Goal: Check status: Check status

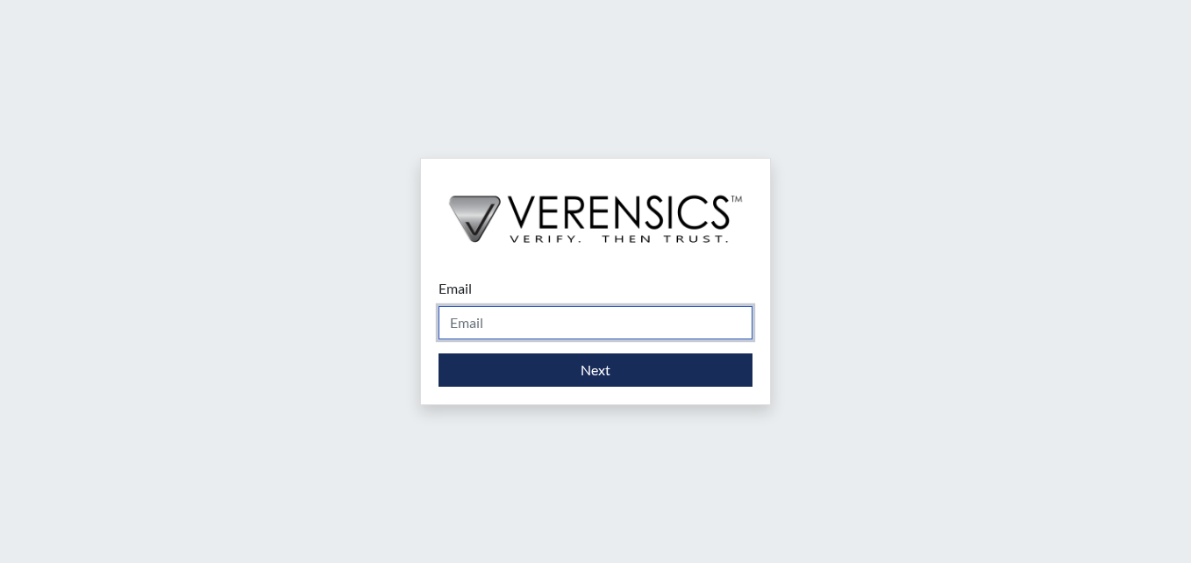
click at [501, 327] on input "Email" at bounding box center [595, 322] width 314 height 33
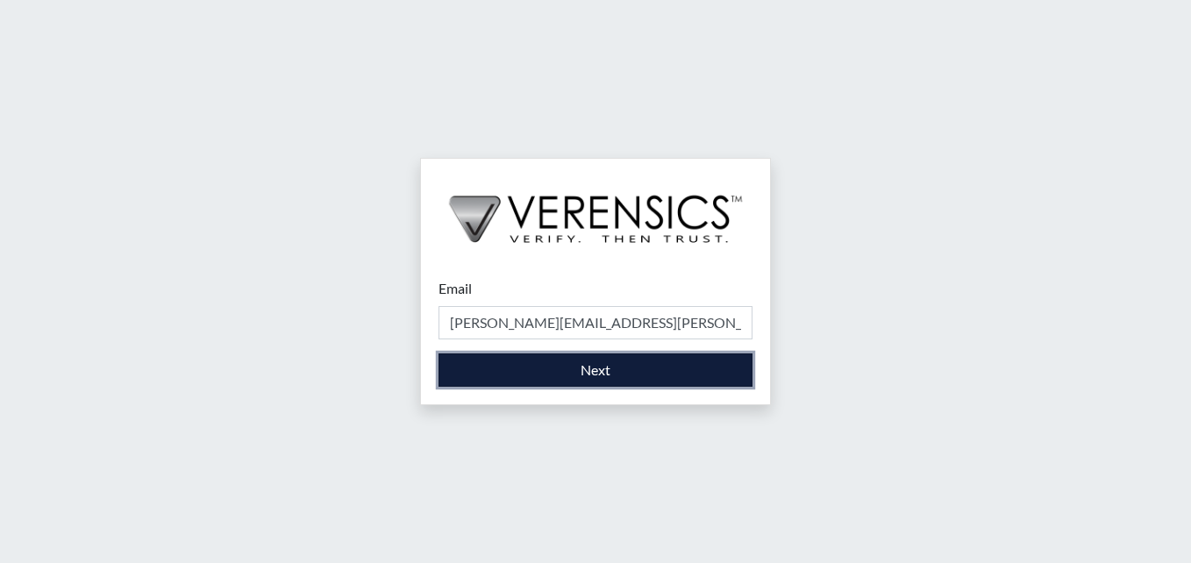
click at [529, 356] on button "Next" at bounding box center [595, 369] width 314 height 33
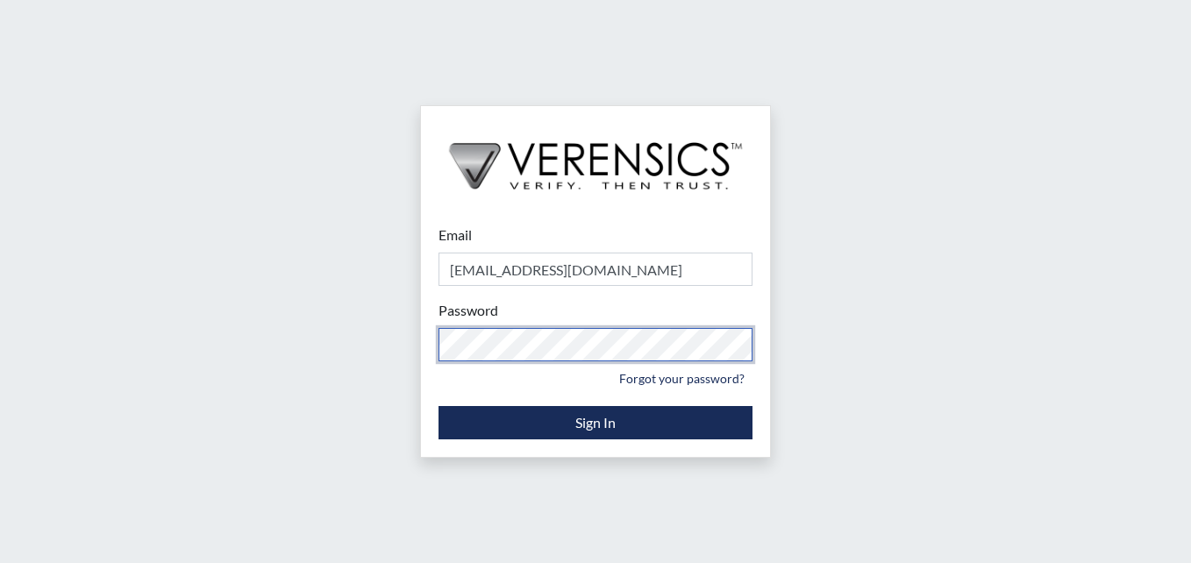
click at [0, 302] on html "Email stacynparker@gmail.com Please provide your email address. Password Please…" at bounding box center [595, 281] width 1191 height 563
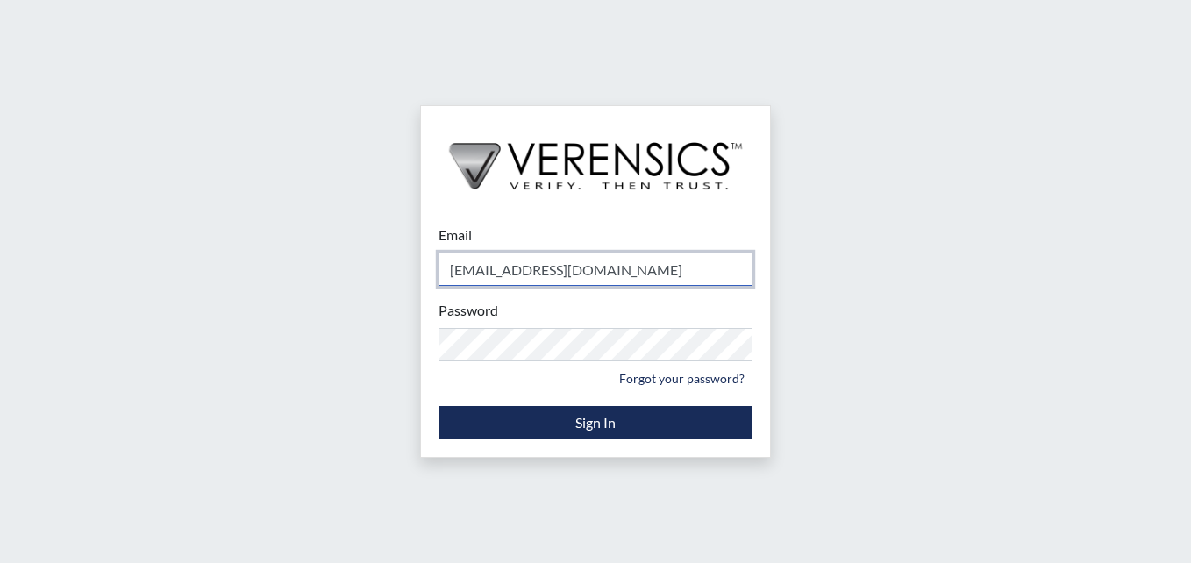
drag, startPoint x: 636, startPoint y: 268, endPoint x: 378, endPoint y: 238, distance: 260.3
click at [384, 238] on div "Email stacynparker@gmail.com Please provide your email address. Password Please…" at bounding box center [595, 281] width 1191 height 563
type input "[PERSON_NAME][EMAIL_ADDRESS][PERSON_NAME][DOMAIN_NAME]"
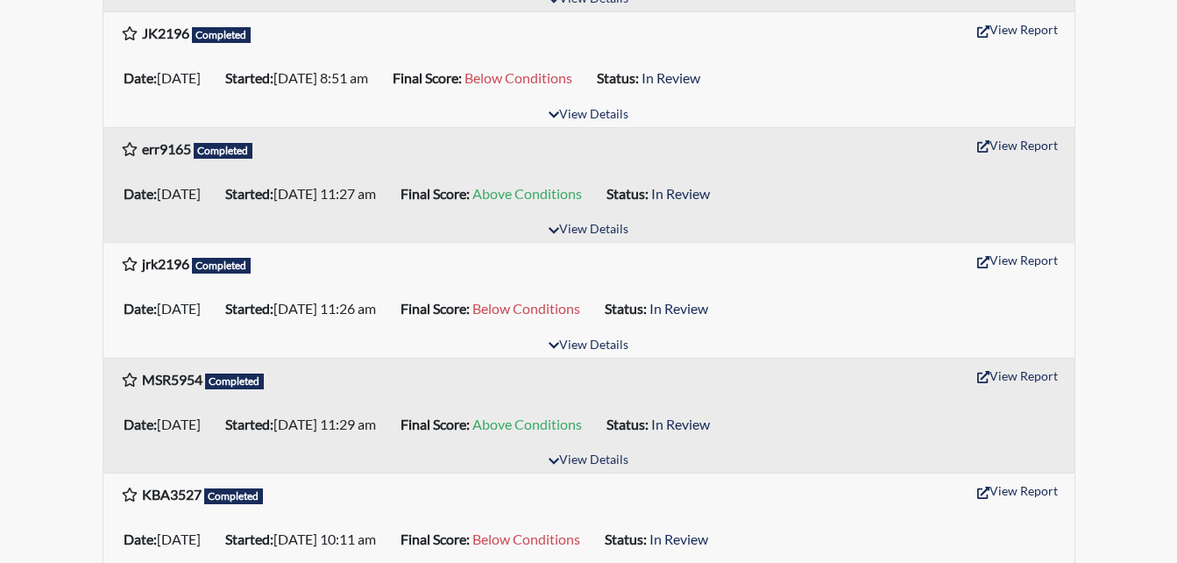
scroll to position [351, 0]
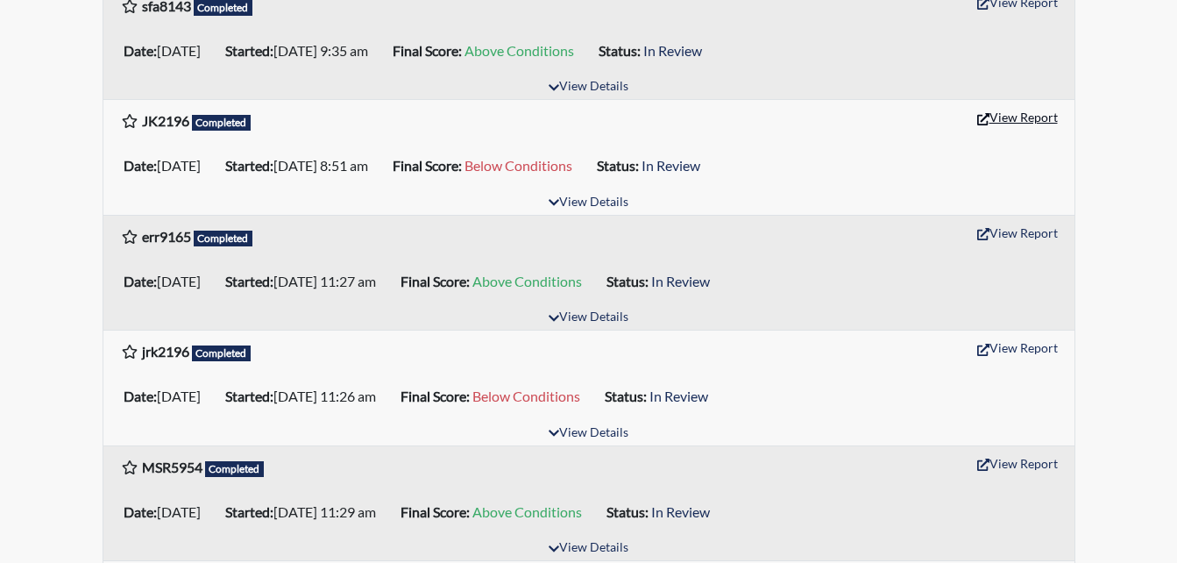
click at [1028, 114] on button "View Report" at bounding box center [1018, 116] width 96 height 27
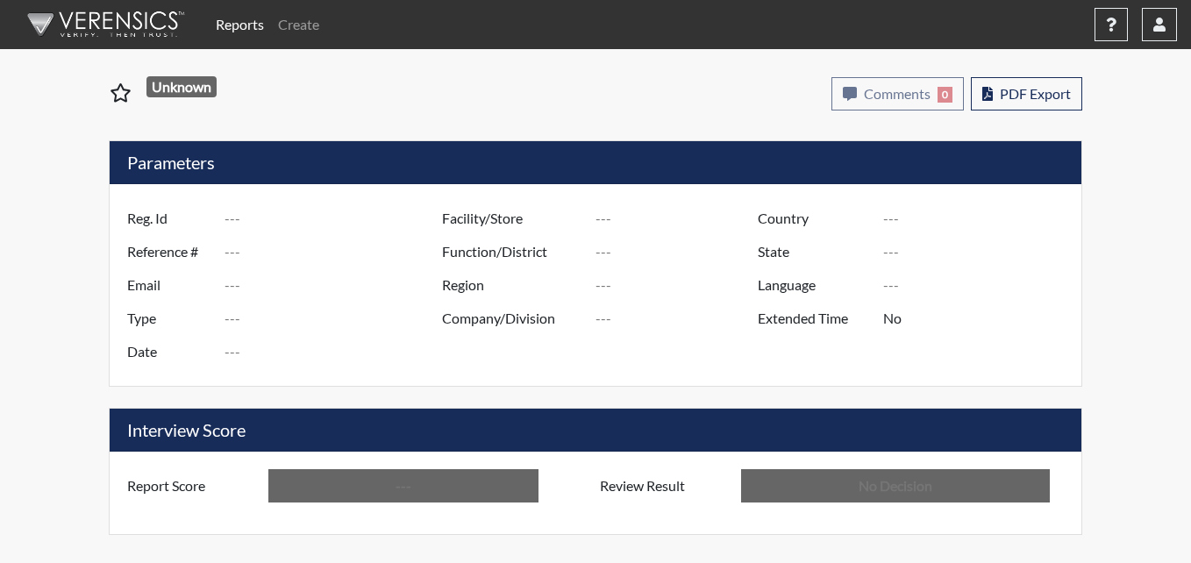
type input "JK2196"
type input "51475"
type input "---"
type input "Corrections Pre-Employment"
type input "Sep 26, 2025"
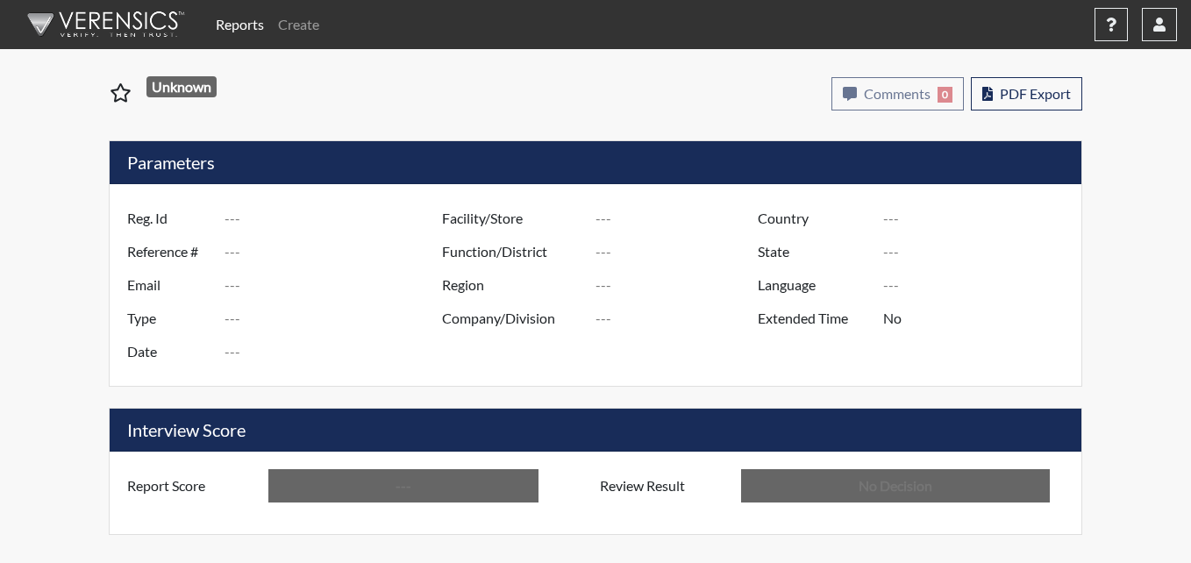
type input "Metro Re-Entry Facility"
type input "[GEOGRAPHIC_DATA]"
type input "[US_STATE]"
type input "English"
type input "Below Conditions"
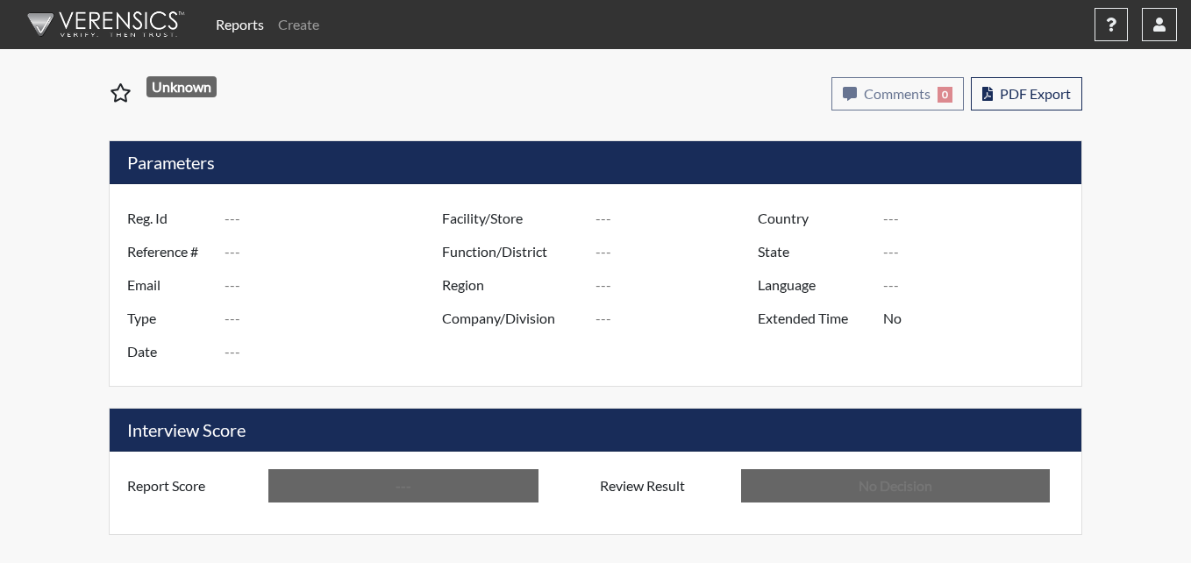
type input "In Review"
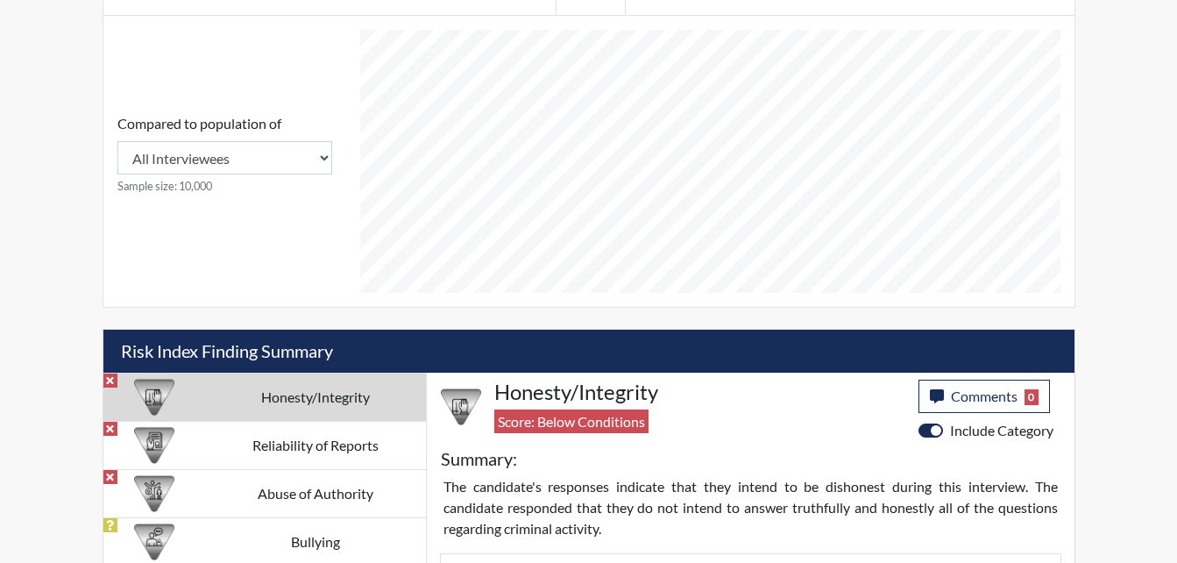
scroll to position [877, 0]
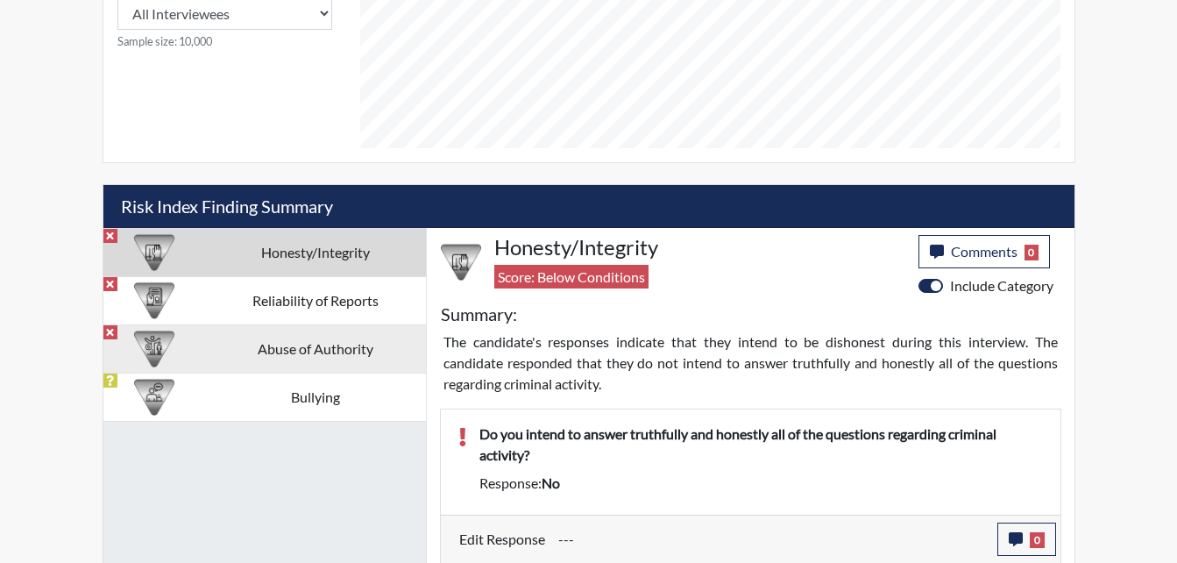
click at [346, 352] on td "Abuse of Authority" at bounding box center [315, 348] width 221 height 48
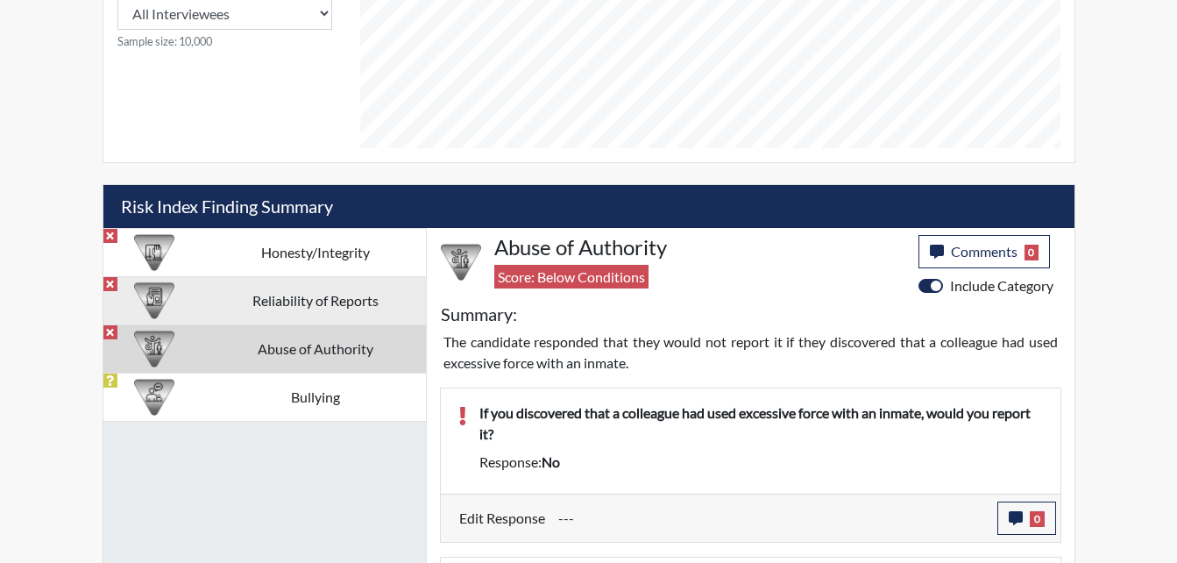
click at [320, 302] on td "Reliability of Reports" at bounding box center [315, 300] width 221 height 48
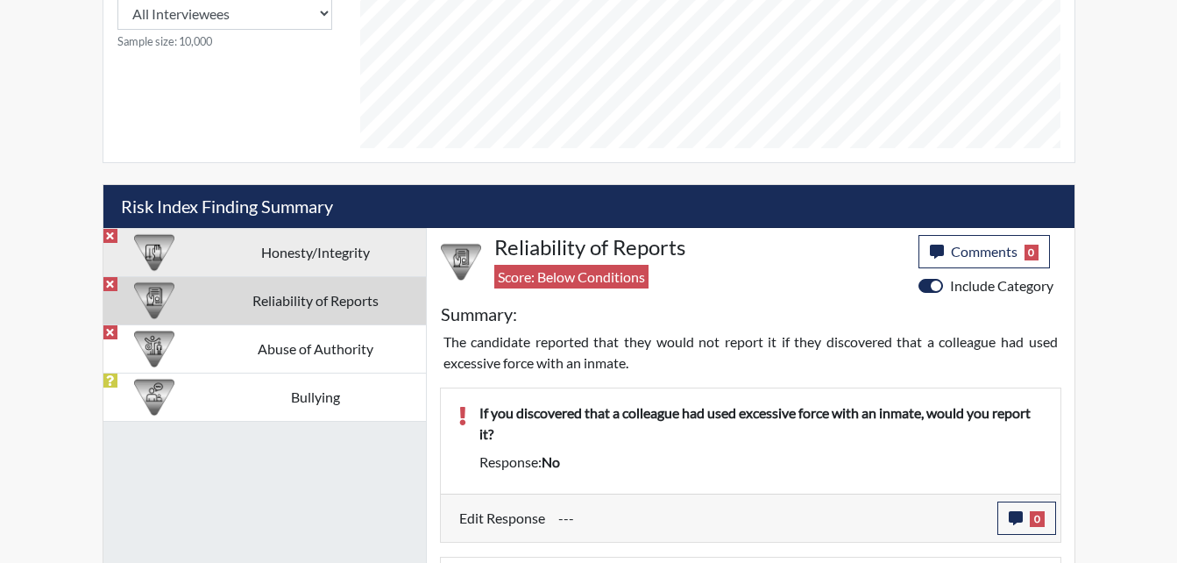
click at [310, 260] on td "Honesty/Integrity" at bounding box center [315, 252] width 221 height 48
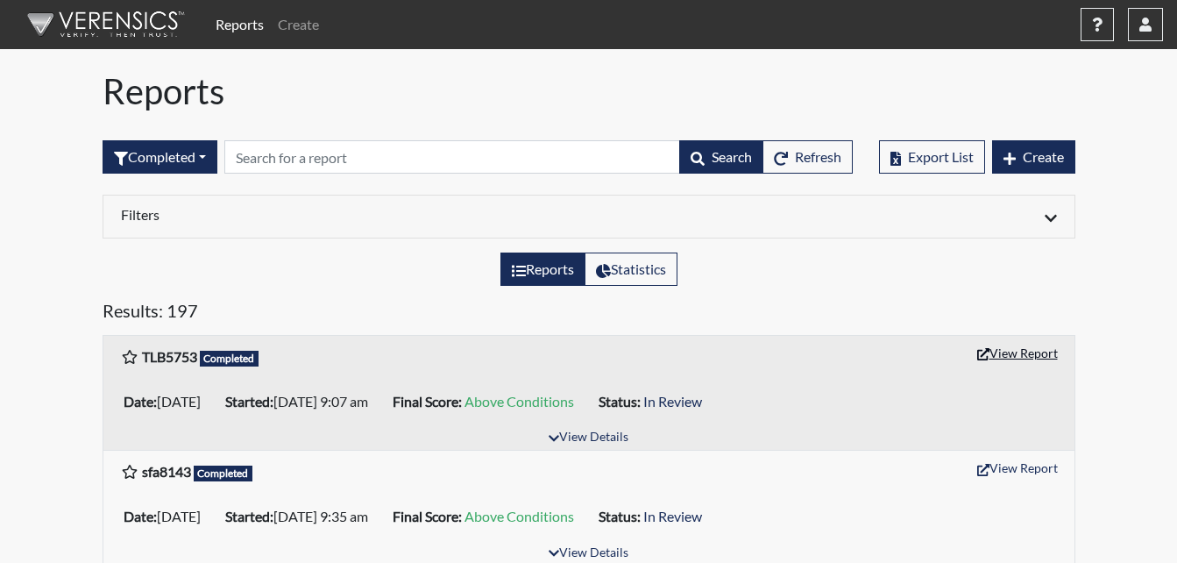
click at [1058, 354] on button "View Report" at bounding box center [1018, 352] width 96 height 27
click at [1141, 31] on icon "button" at bounding box center [1146, 25] width 12 height 14
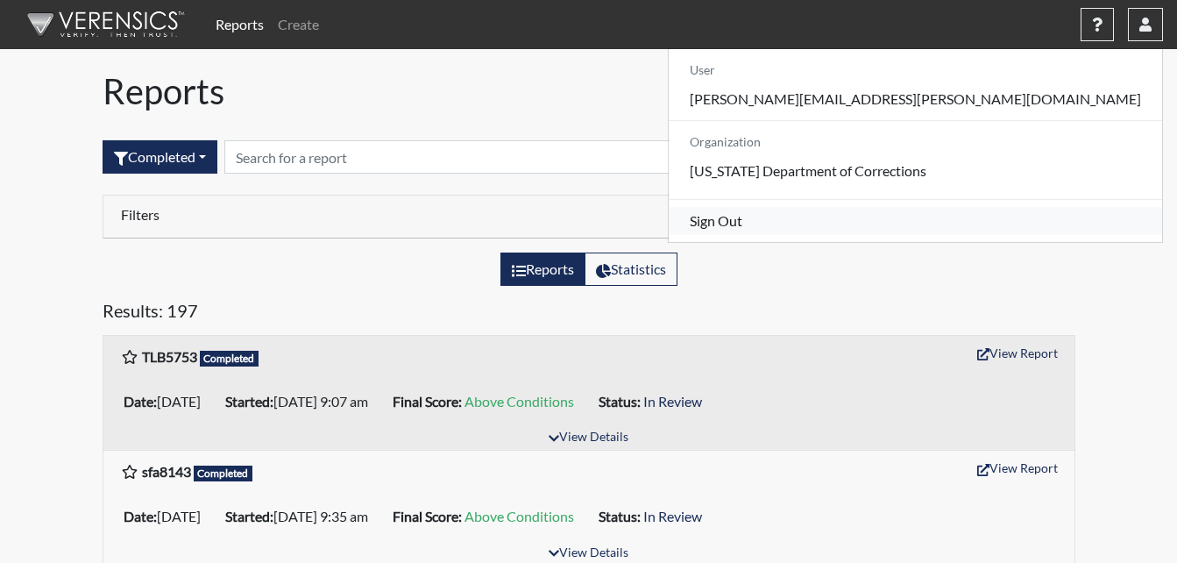
click at [995, 229] on link "Sign Out" at bounding box center [916, 221] width 494 height 28
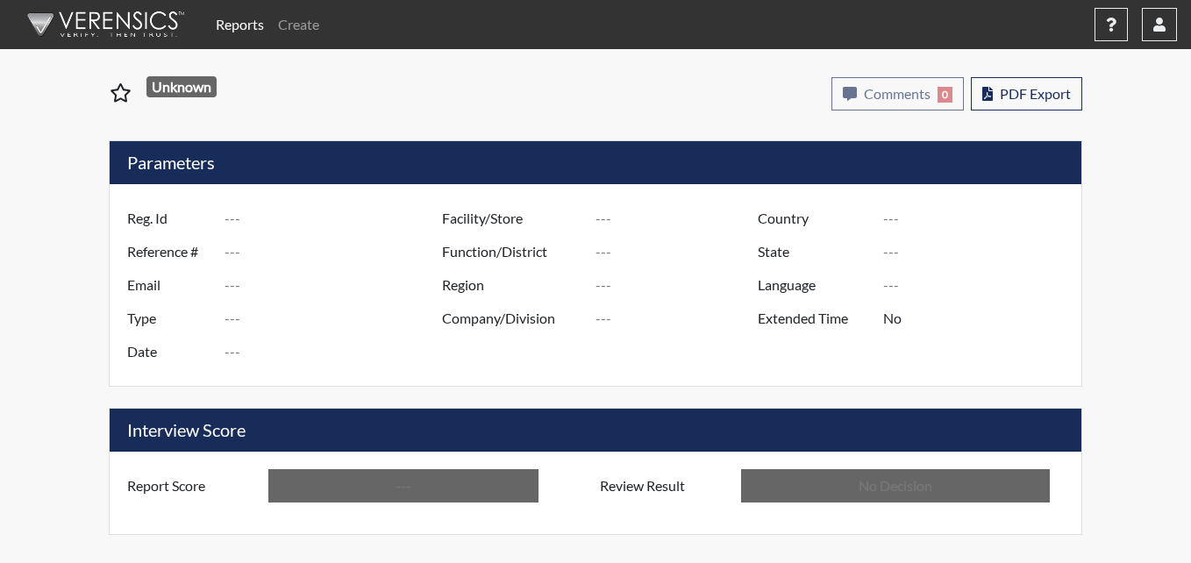
type input "TLB5753"
type input "51509"
type input "---"
type input "Corrections Pre-Employment"
type input "[DATE]"
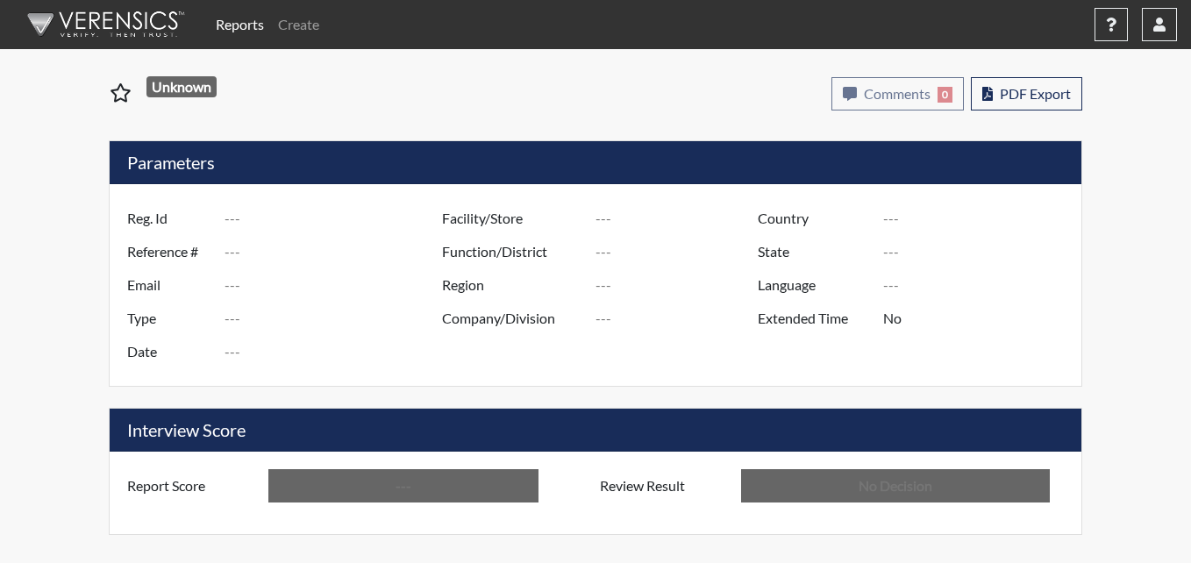
type input "Metro Re-Entry Facility"
type input "[GEOGRAPHIC_DATA]"
type input "[US_STATE]"
type input "English"
type input "Above Conditions"
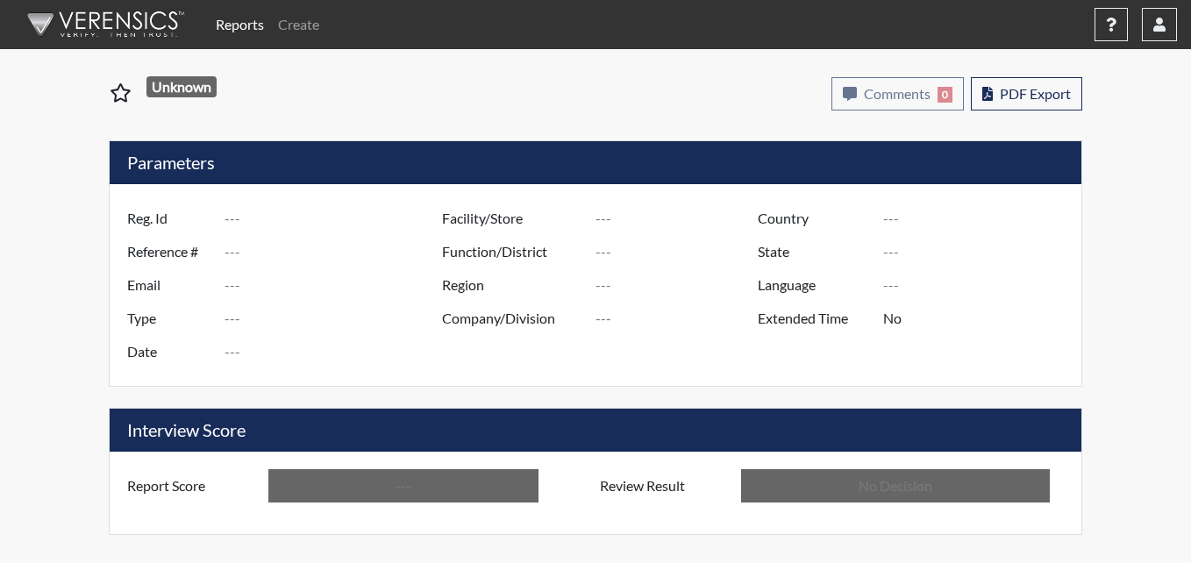
type input "In Review"
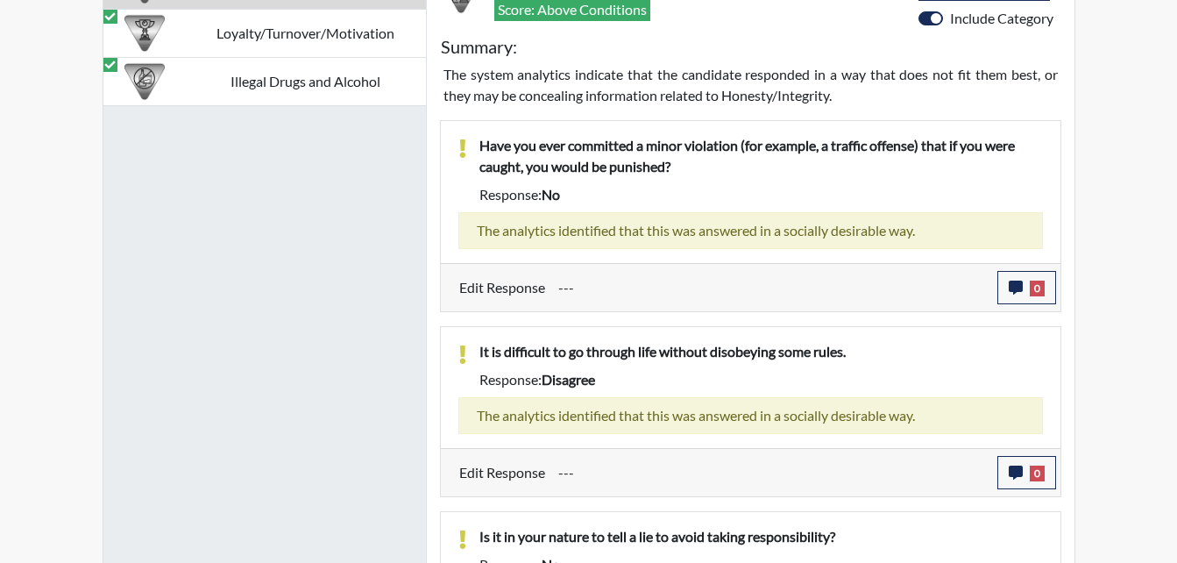
scroll to position [1264, 0]
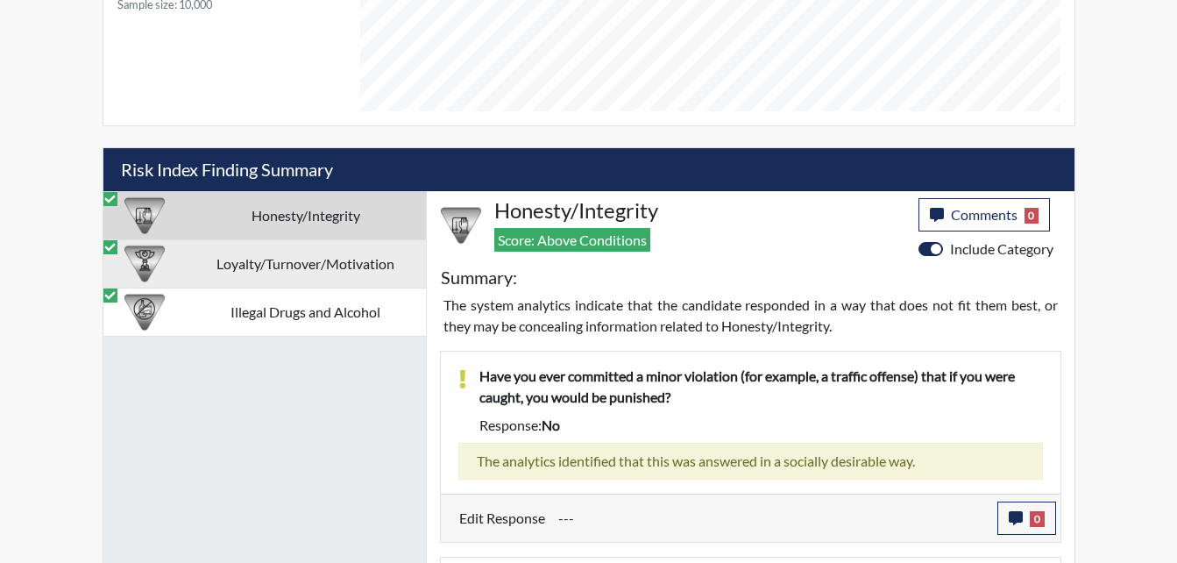
click at [337, 268] on td "Loyalty/Turnover/Motivation" at bounding box center [306, 263] width 240 height 48
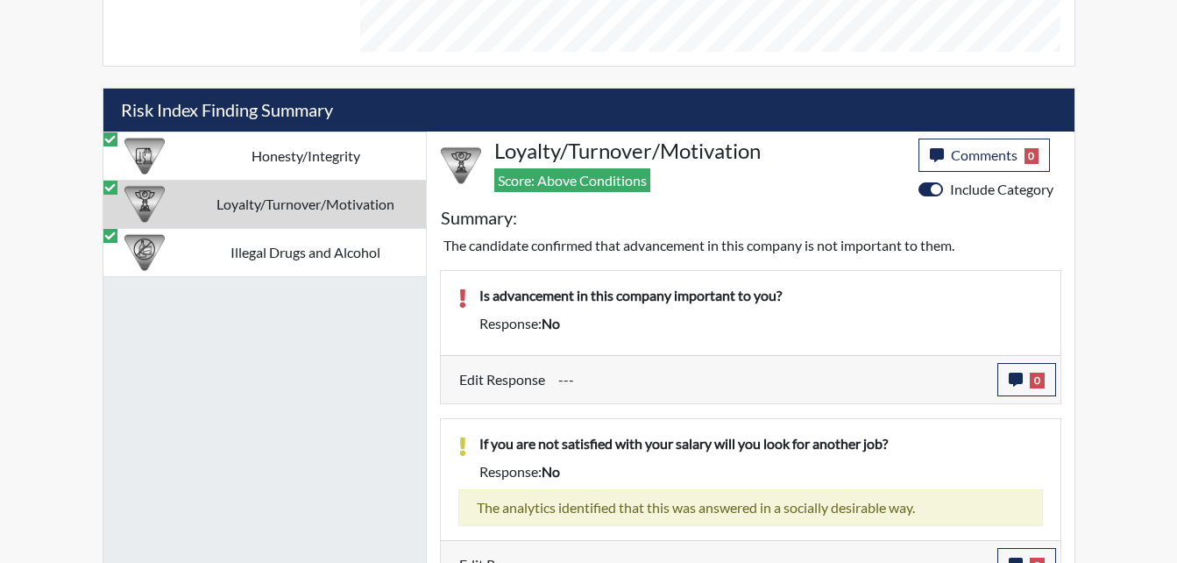
scroll to position [1001, 0]
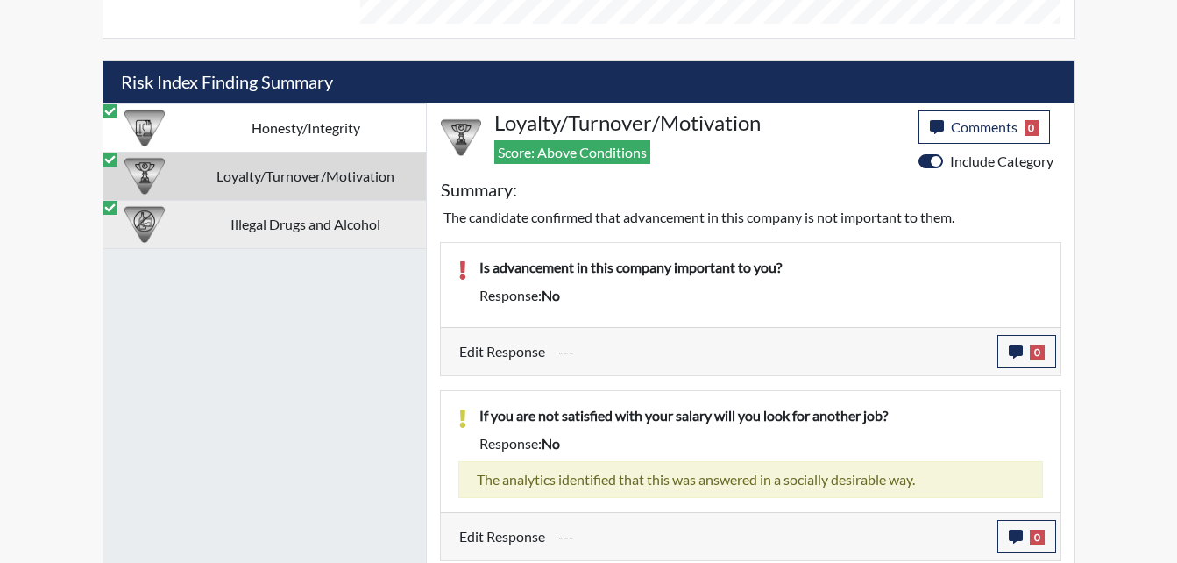
click at [298, 224] on td "Illegal Drugs and Alcohol" at bounding box center [306, 224] width 240 height 48
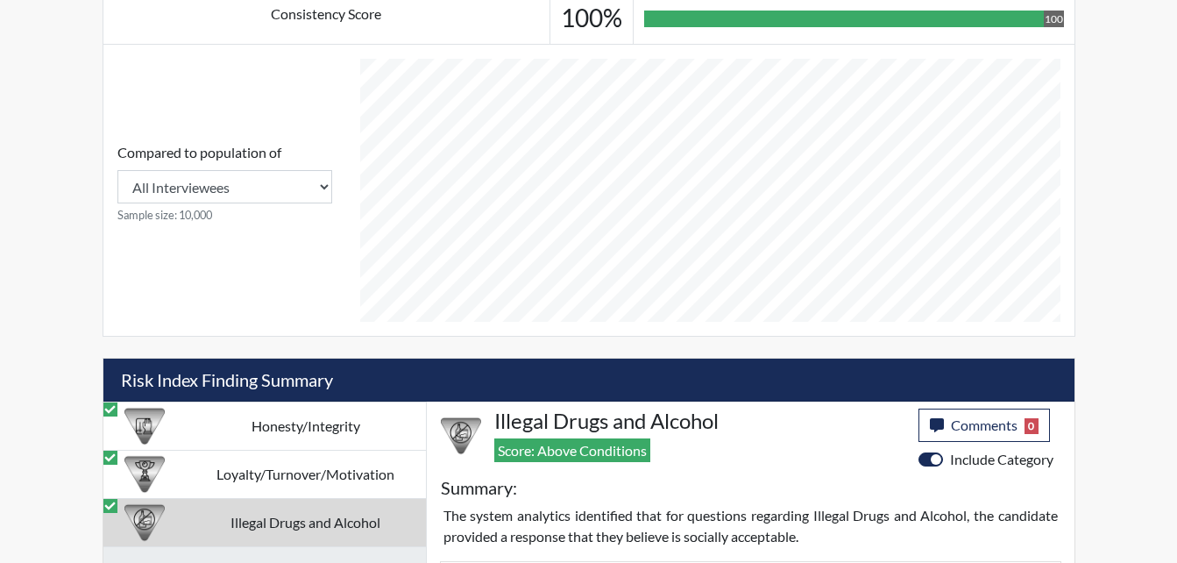
scroll to position [876412, 875974]
